Goal: Information Seeking & Learning: Learn about a topic

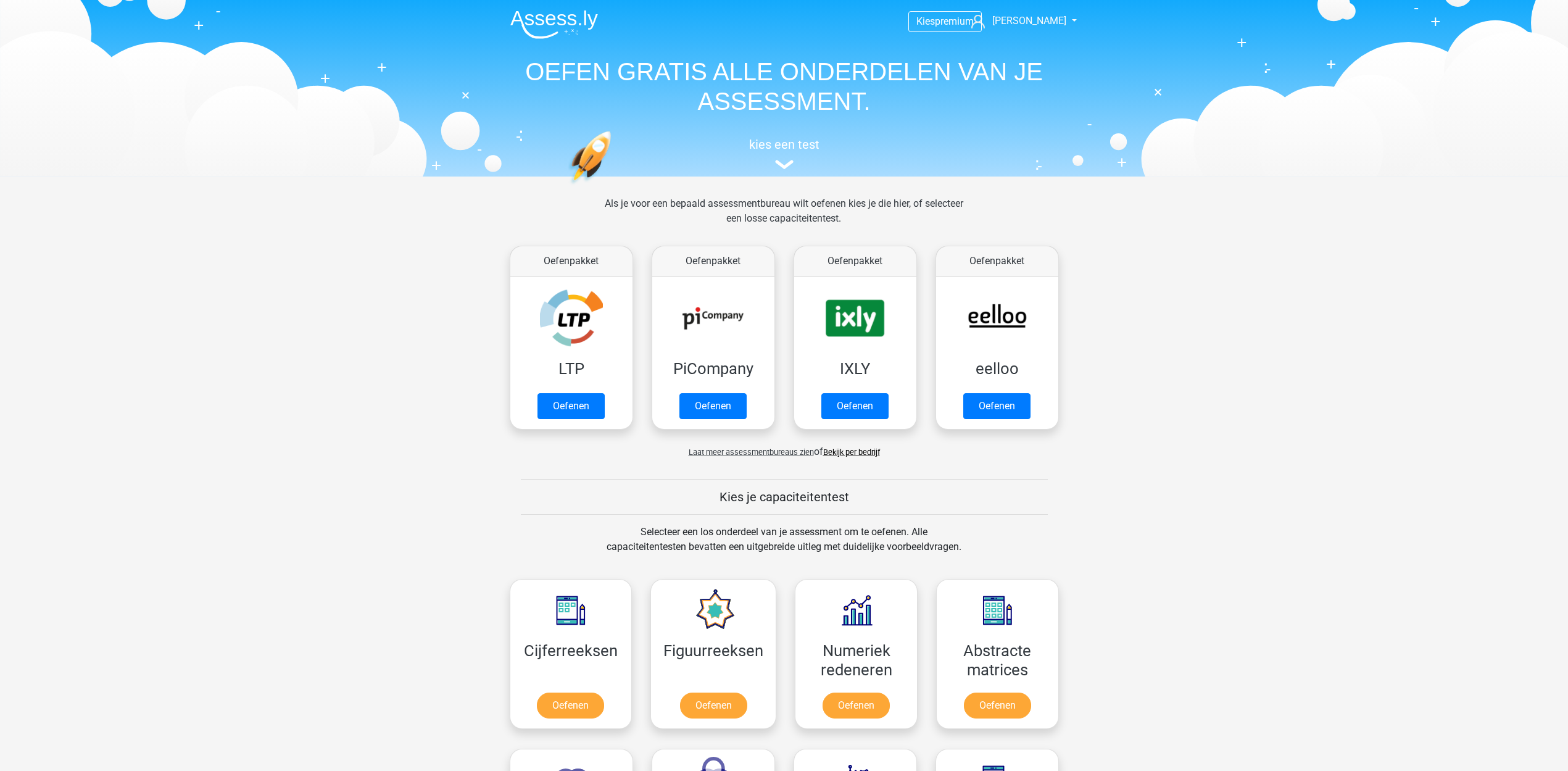
scroll to position [309, 0]
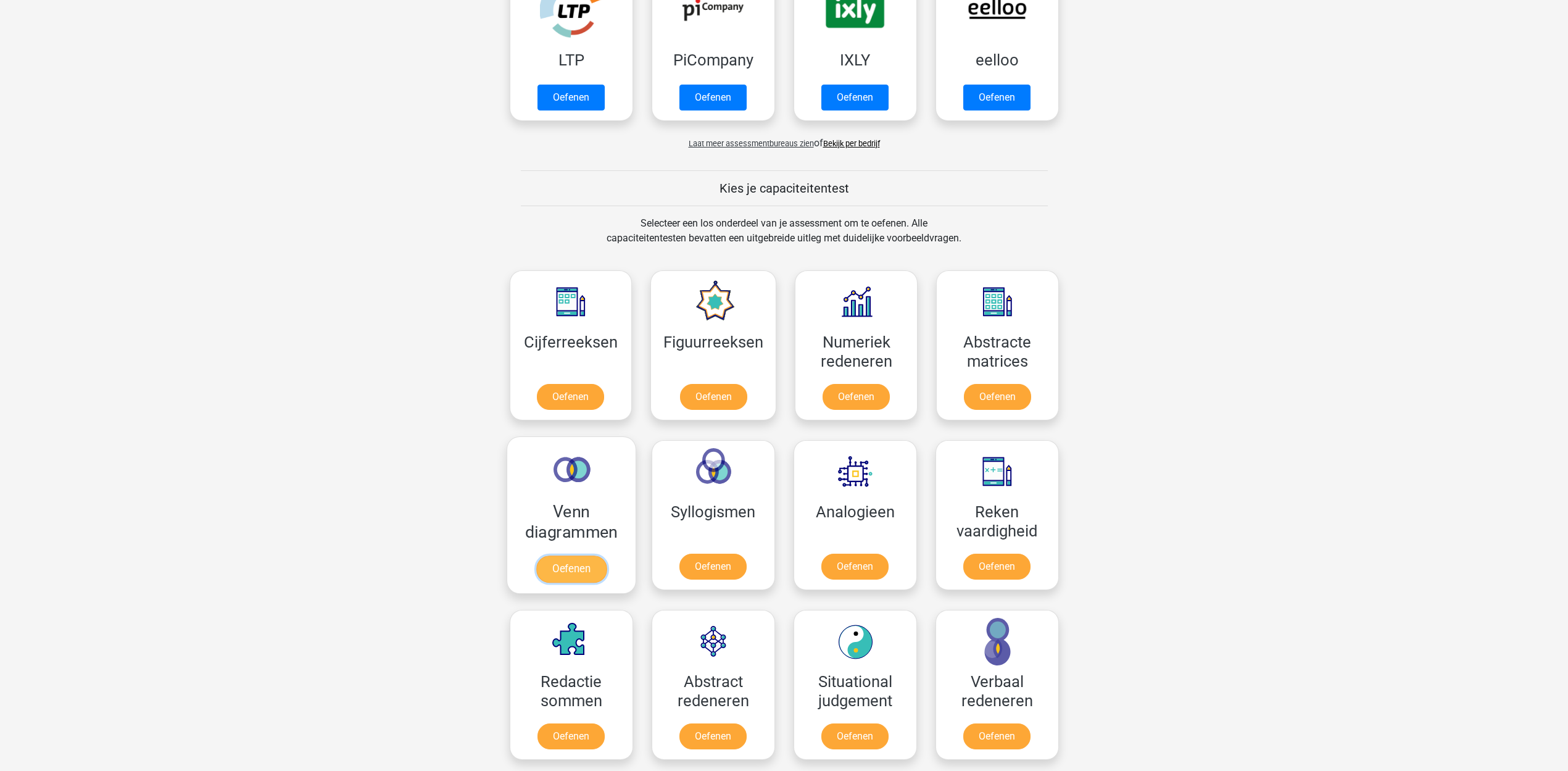
click at [584, 555] on link "Oefenen" at bounding box center [571, 569] width 70 height 27
